Goal: Transaction & Acquisition: Purchase product/service

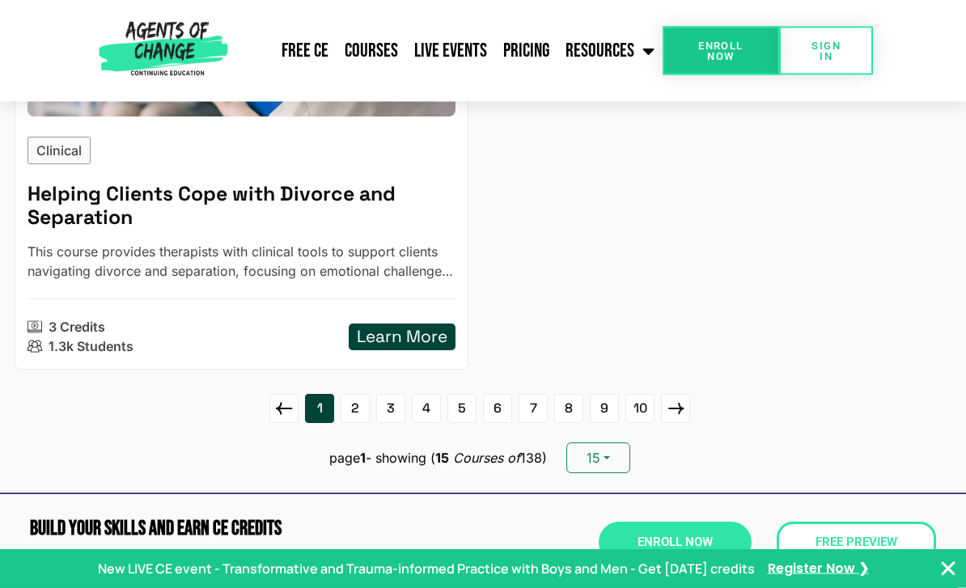
scroll to position [3962, 0]
click at [353, 398] on link "2" at bounding box center [354, 408] width 29 height 29
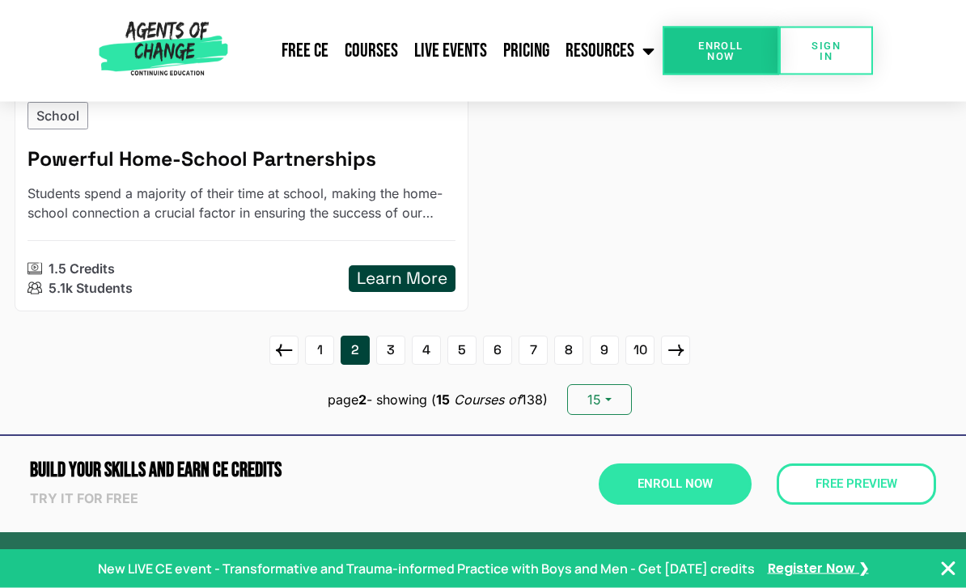
scroll to position [4206, 0]
click at [378, 336] on link "3" at bounding box center [390, 350] width 29 height 29
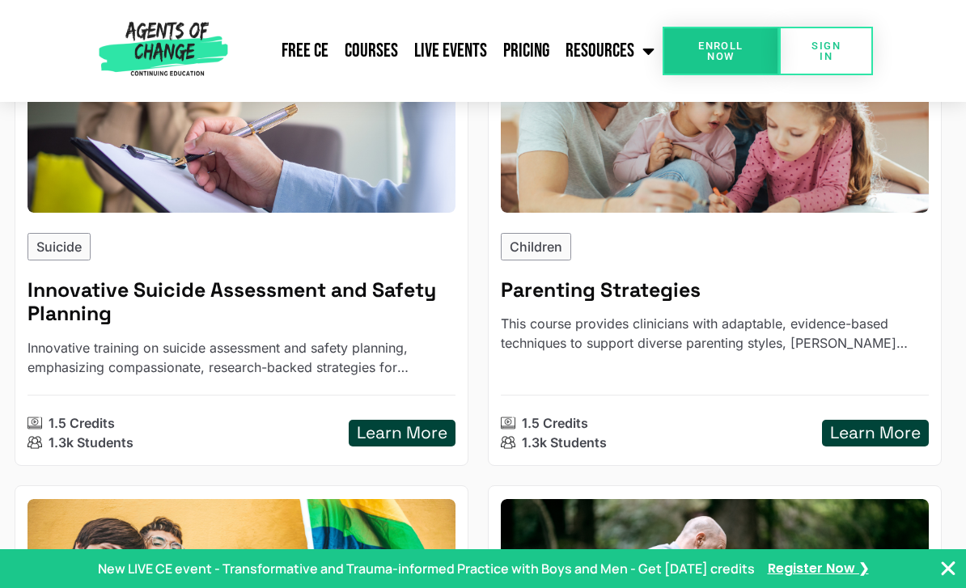
scroll to position [1346, 0]
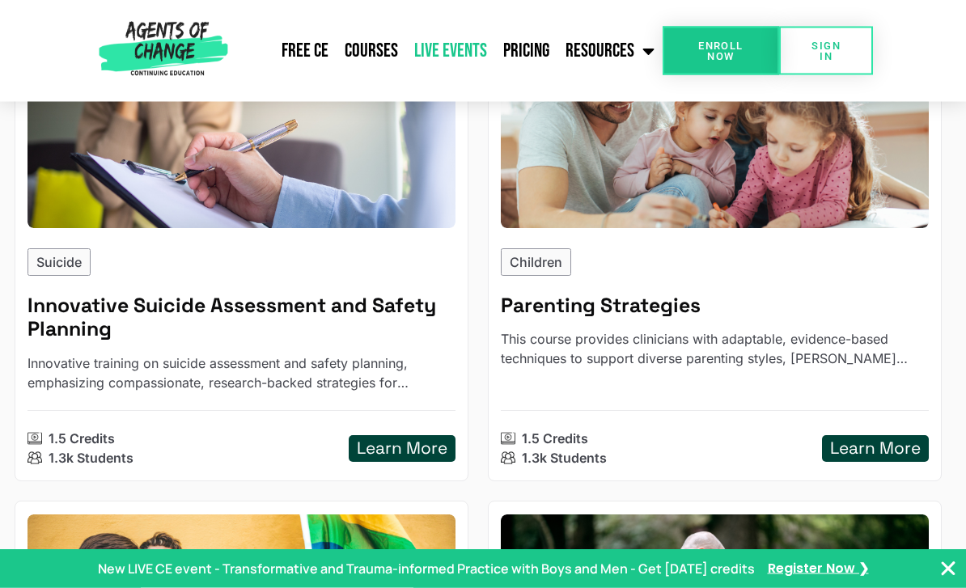
click at [444, 51] on link "Live Events" at bounding box center [450, 51] width 89 height 40
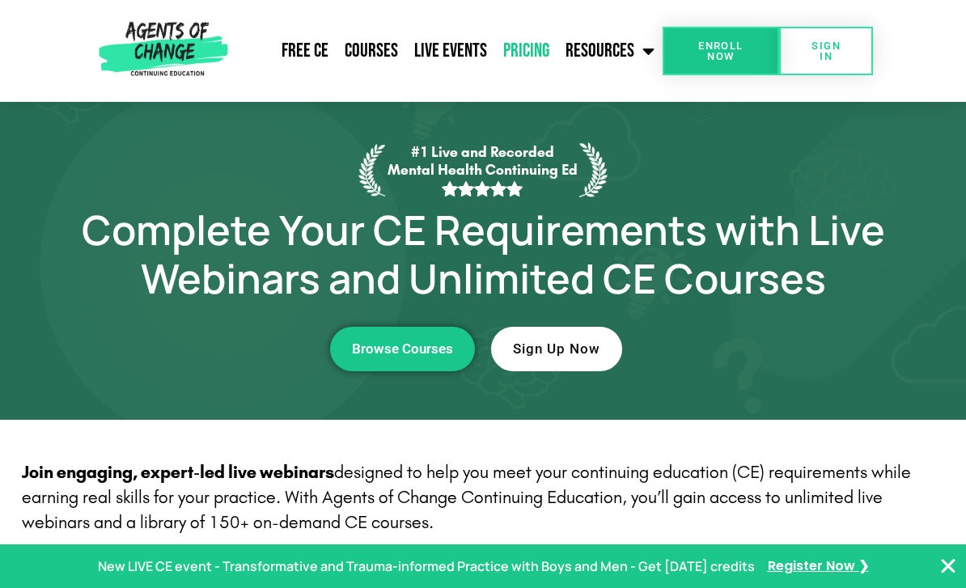
click at [528, 51] on link "Pricing" at bounding box center [526, 51] width 62 height 40
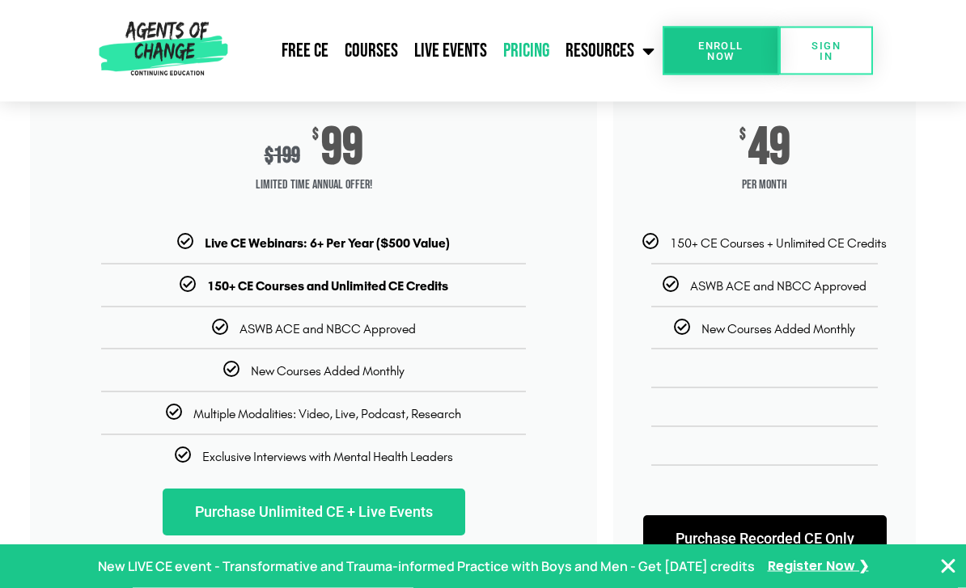
scroll to position [260, 0]
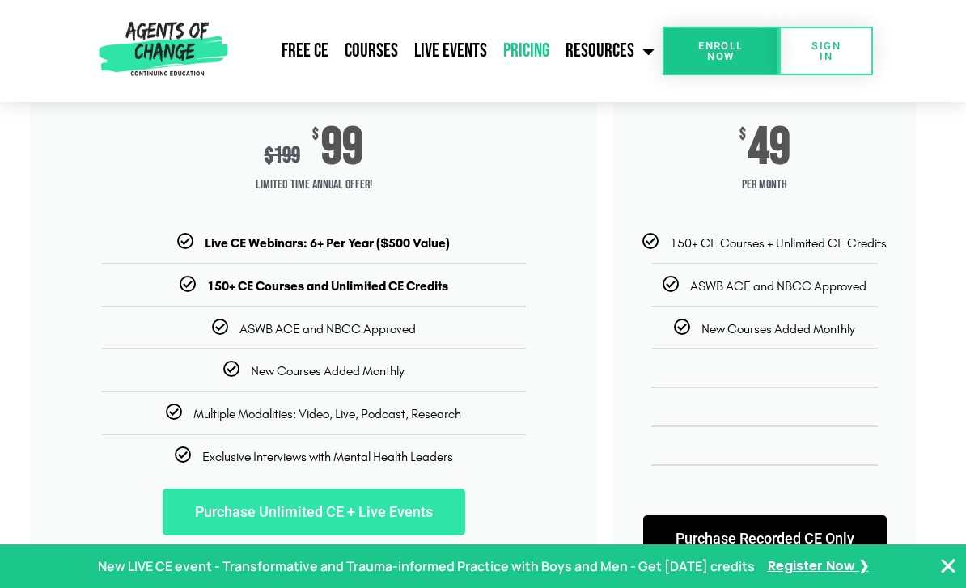
click at [209, 516] on link "Purchase Unlimited CE + Live Events" at bounding box center [314, 511] width 302 height 47
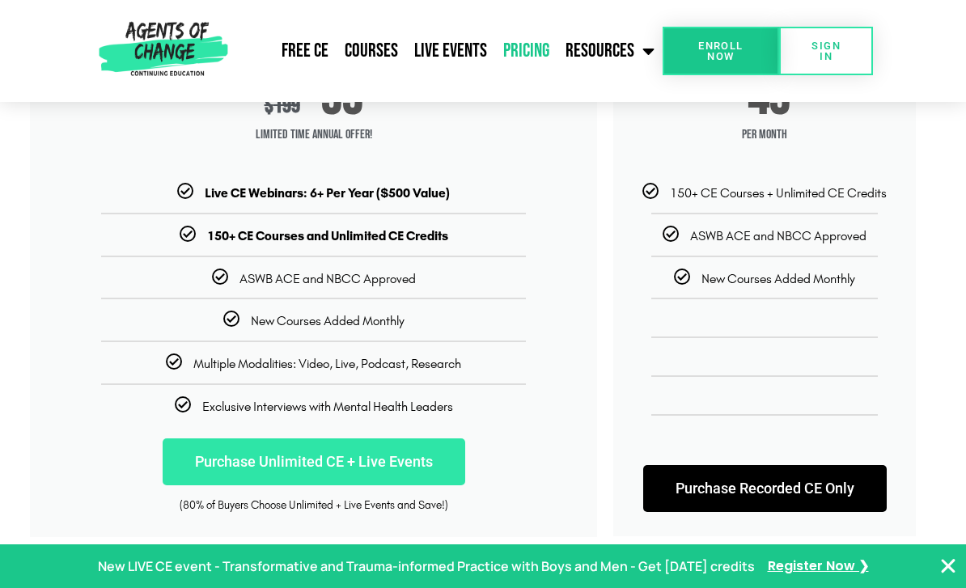
scroll to position [314, 0]
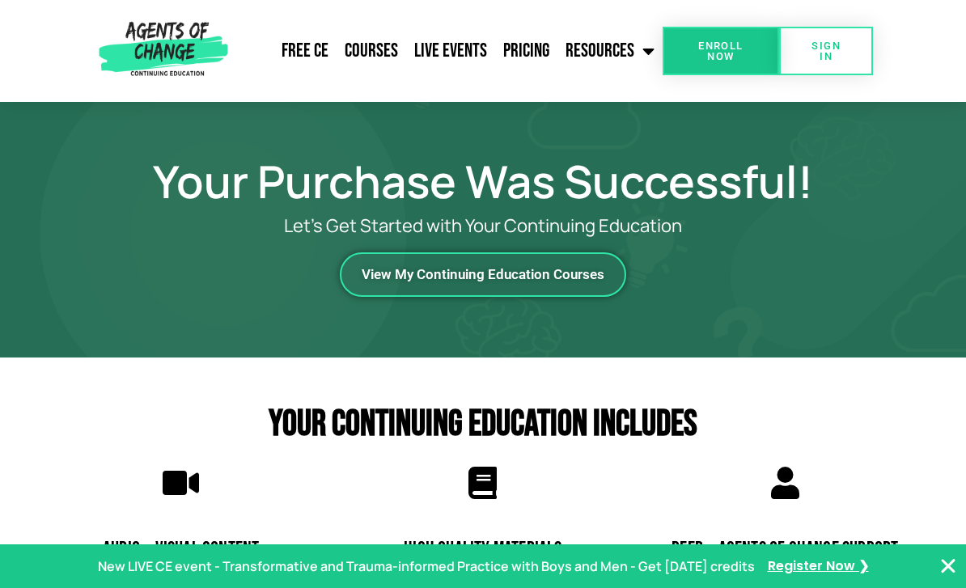
click at [376, 281] on span "View My Continuing Education Courses" at bounding box center [482, 275] width 243 height 14
